Goal: Task Accomplishment & Management: Complete application form

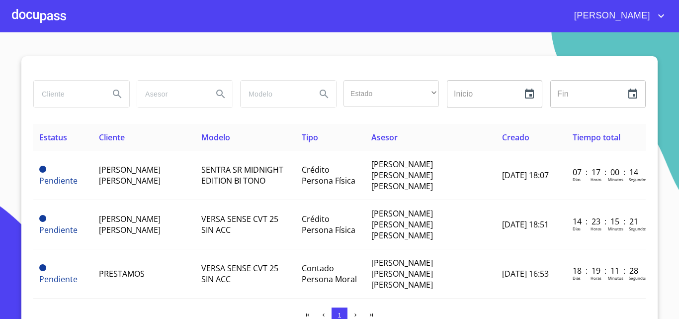
click at [28, 18] on div at bounding box center [39, 16] width 54 height 32
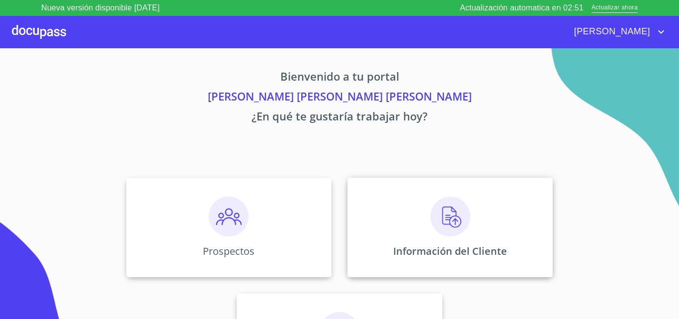
click at [441, 252] on p "Información del Cliente" at bounding box center [450, 250] width 114 height 13
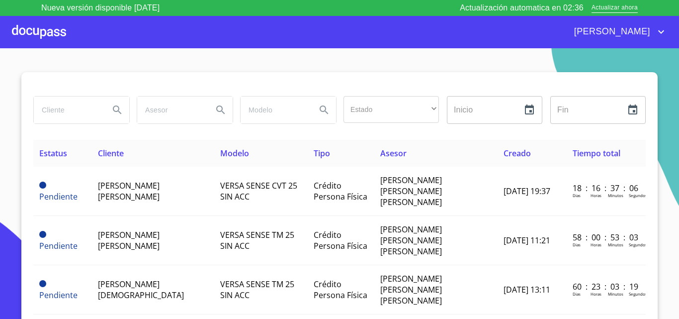
click at [40, 36] on div at bounding box center [39, 32] width 54 height 32
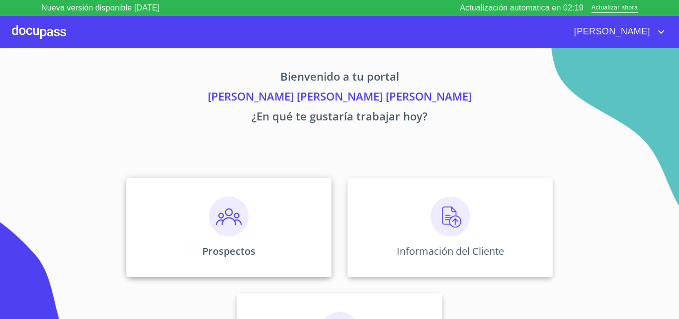
click at [271, 224] on div "Prospectos" at bounding box center [228, 227] width 205 height 99
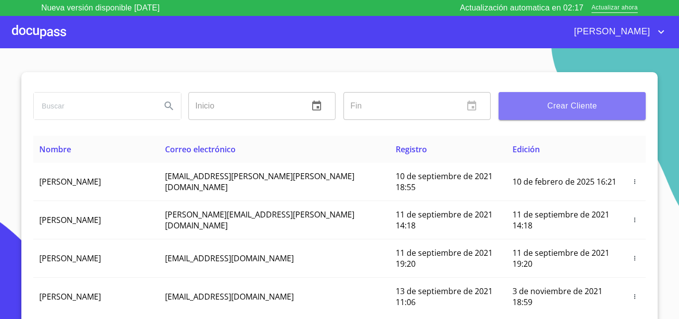
click at [525, 105] on span "Crear Cliente" at bounding box center [572, 106] width 131 height 14
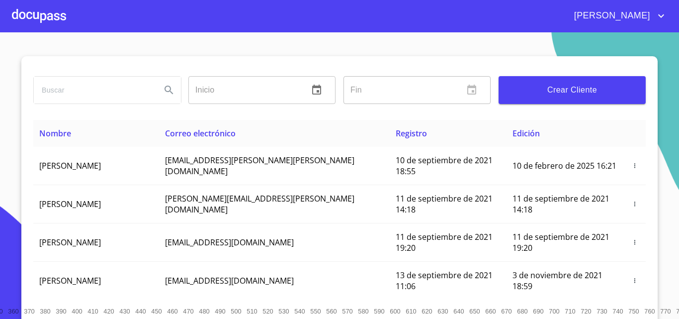
click at [546, 103] on button "Crear Cliente" at bounding box center [572, 90] width 147 height 28
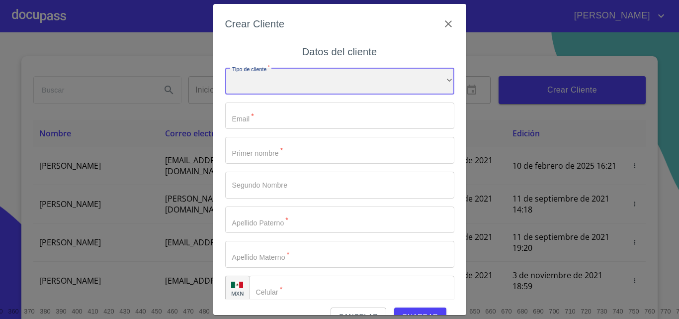
click at [293, 92] on div "​" at bounding box center [339, 81] width 229 height 27
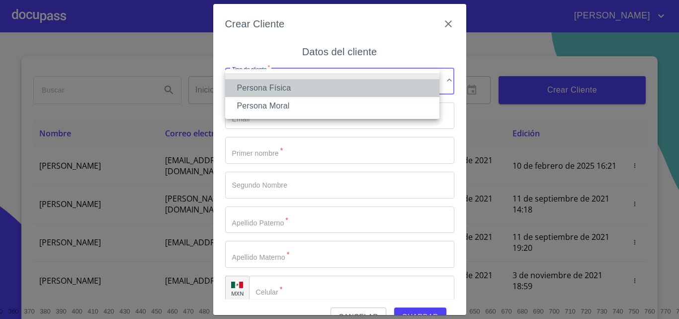
click at [304, 90] on li "Persona Física" at bounding box center [332, 88] width 214 height 18
